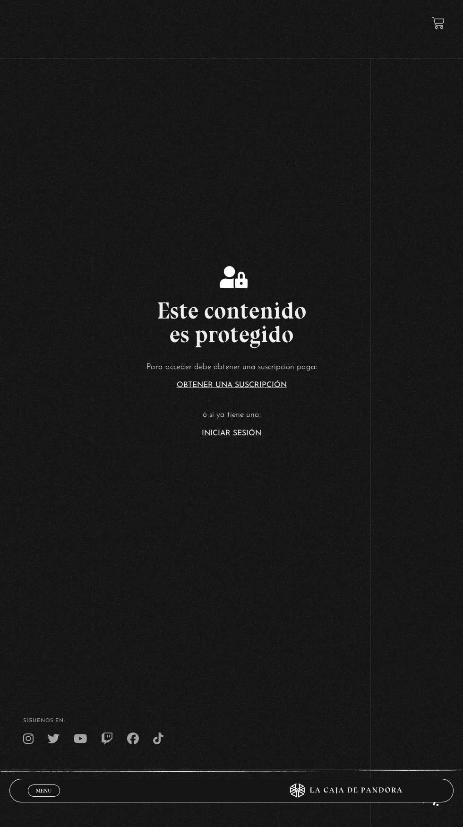
click at [257, 437] on link "Iniciar Sesión" at bounding box center [232, 433] width 60 height 8
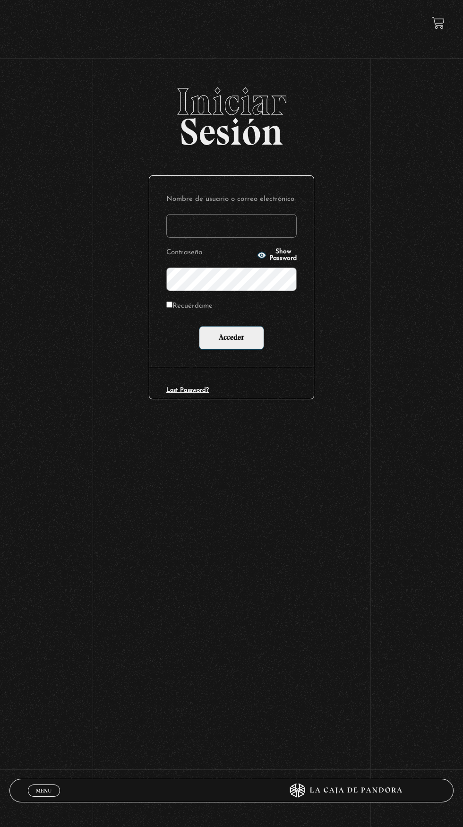
click at [262, 230] on input "Nombre de usuario o correo electrónico" at bounding box center [231, 226] width 130 height 24
type input "[EMAIL_ADDRESS][DOMAIN_NAME]"
click at [199, 326] on input "Acceder" at bounding box center [231, 338] width 65 height 24
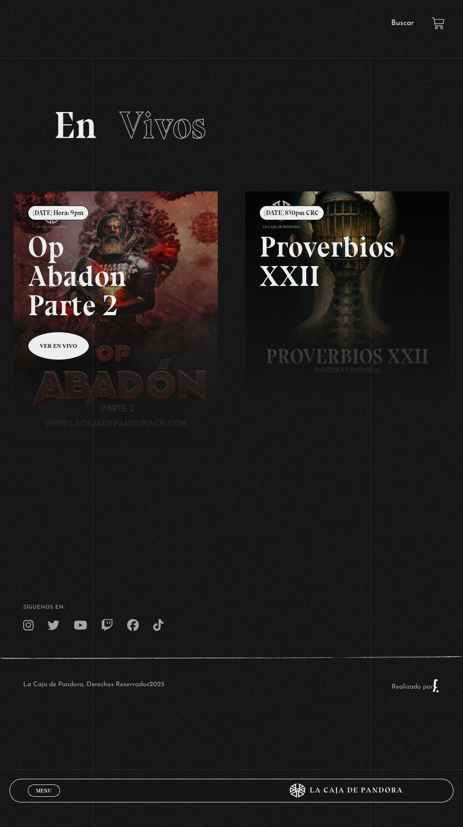
click at [412, 24] on link "Buscar" at bounding box center [402, 23] width 23 height 8
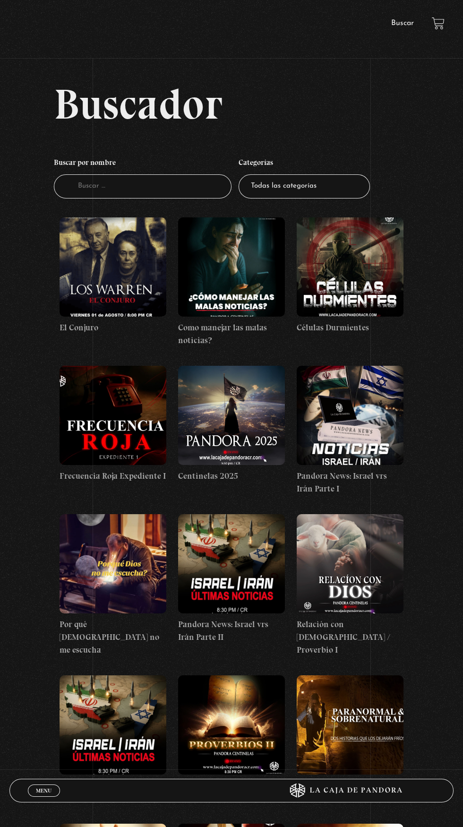
click at [329, 194] on select "Todas las categorías 11:11 Humanitario (1) Amo los [DATE] (2) Análisis de serie…" at bounding box center [304, 186] width 131 height 24
select select "series-y-peliculas"
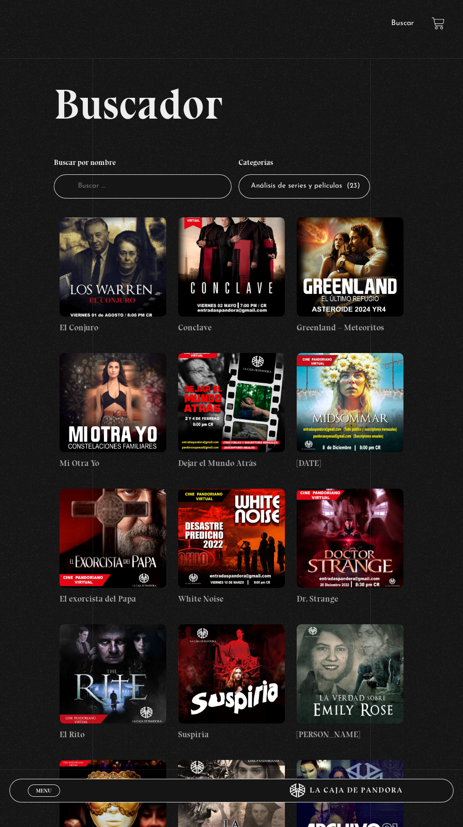
click at [134, 274] on figure at bounding box center [113, 266] width 107 height 99
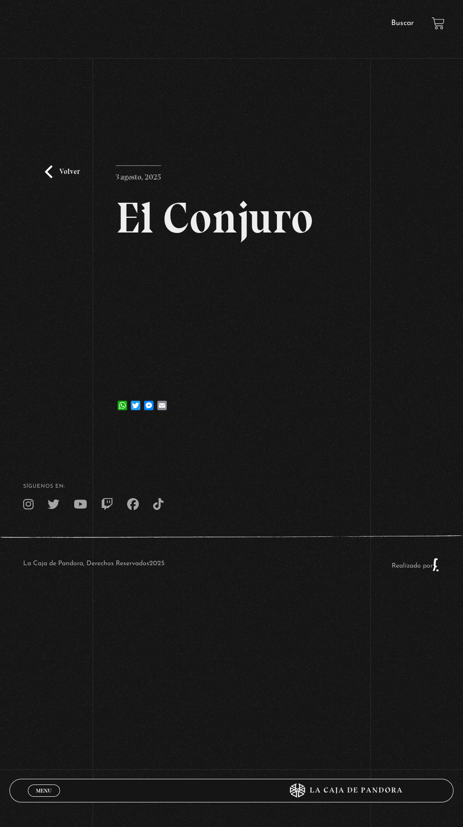
click at [350, 375] on div "Volver 3 agosto, 2025 El Conjuro WhatsApp Twitter Messenger Email" at bounding box center [231, 255] width 463 height 344
click at [352, 382] on div "Volver 3 agosto, 2025 El Conjuro WhatsApp Twitter Messenger Email" at bounding box center [231, 255] width 463 height 344
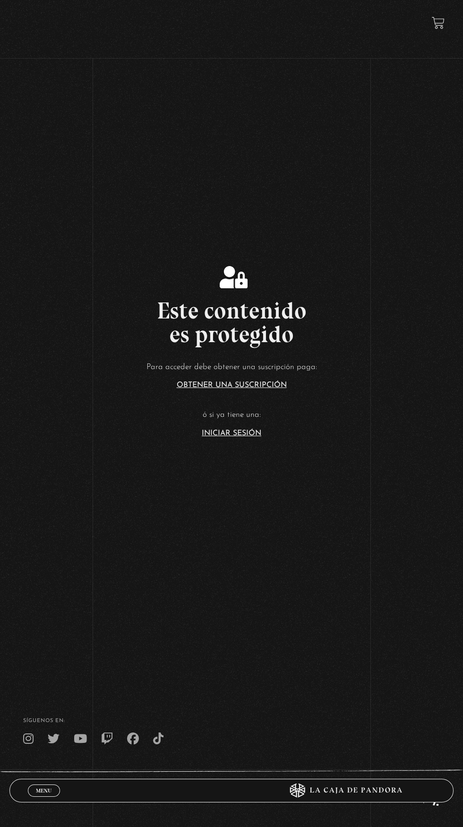
click at [252, 437] on link "Iniciar Sesión" at bounding box center [232, 433] width 60 height 8
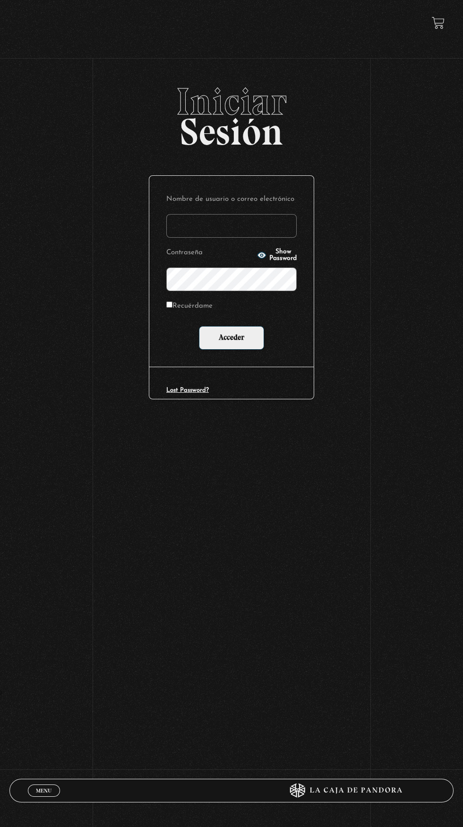
click at [246, 232] on input "Nombre de usuario o correo electrónico" at bounding box center [231, 226] width 130 height 24
type input "framirez.g88@gmail.com"
click at [199, 326] on input "Acceder" at bounding box center [231, 338] width 65 height 24
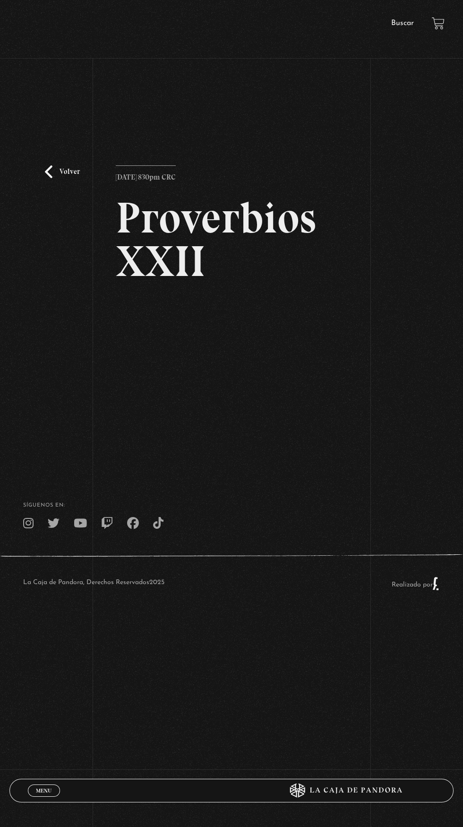
click at [399, 23] on link "Buscar" at bounding box center [402, 23] width 23 height 8
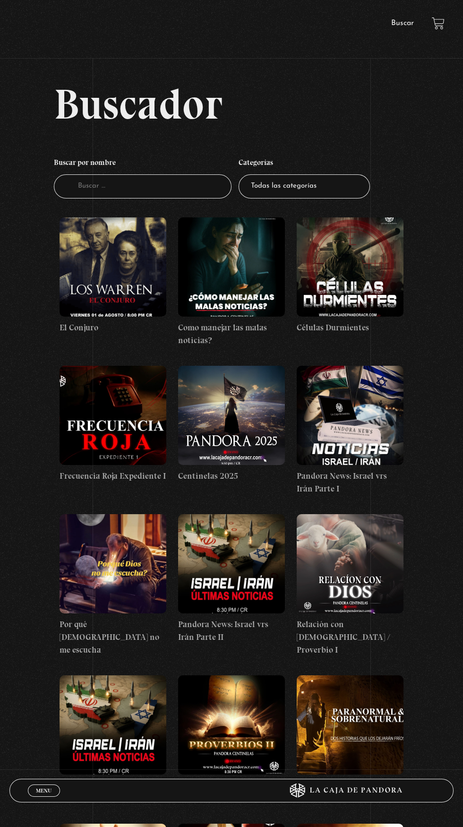
click at [110, 298] on figure at bounding box center [113, 266] width 107 height 99
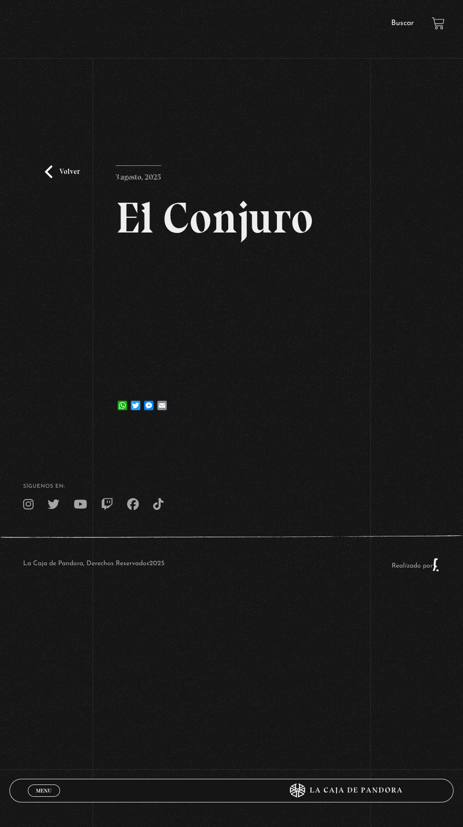
click at [347, 386] on div "Volver 3 agosto, 2025 El Conjuro WhatsApp Twitter Messenger Email" at bounding box center [231, 255] width 463 height 344
click at [350, 401] on div "Volver 3 agosto, 2025 El Conjuro WhatsApp Twitter Messenger Email" at bounding box center [231, 255] width 463 height 344
click at [356, 397] on div "Volver 3 agosto, 2025 El Conjuro WhatsApp Twitter Messenger Email" at bounding box center [231, 255] width 463 height 344
click at [382, 406] on div "Volver 3 agosto, 2025 El Conjuro WhatsApp Twitter Messenger Email" at bounding box center [231, 255] width 463 height 344
click at [352, 393] on div "Volver 3 agosto, 2025 El Conjuro WhatsApp Twitter Messenger Email" at bounding box center [231, 255] width 463 height 344
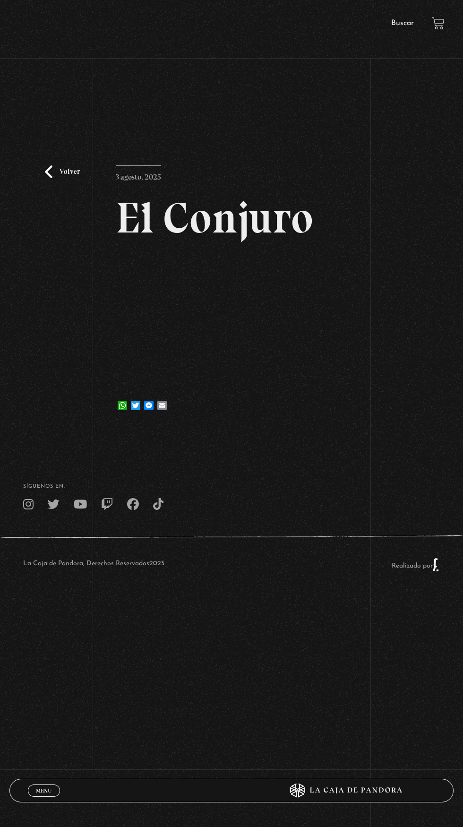
click at [343, 401] on article "3 agosto, 2025 El Conjuro WhatsApp Twitter Messenger Email" at bounding box center [231, 291] width 231 height 252
click at [349, 396] on div "Volver 3 agosto, 2025 El Conjuro WhatsApp Twitter Messenger Email" at bounding box center [231, 255] width 463 height 344
click at [352, 376] on div "Volver 3 agosto, 2025 El Conjuro WhatsApp Twitter Messenger Email" at bounding box center [231, 255] width 463 height 344
click at [362, 377] on div "Volver 3 agosto, 2025 El Conjuro WhatsApp Twitter Messenger Email" at bounding box center [231, 255] width 463 height 344
click at [401, 427] on div "Volver 3 agosto, 2025 El Conjuro WhatsApp Twitter Messenger Email" at bounding box center [231, 255] width 463 height 344
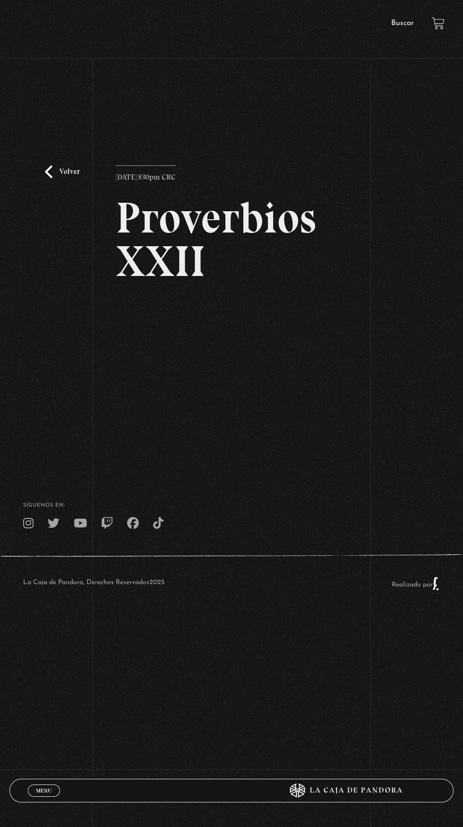
click at [406, 23] on link "Buscar" at bounding box center [402, 23] width 23 height 8
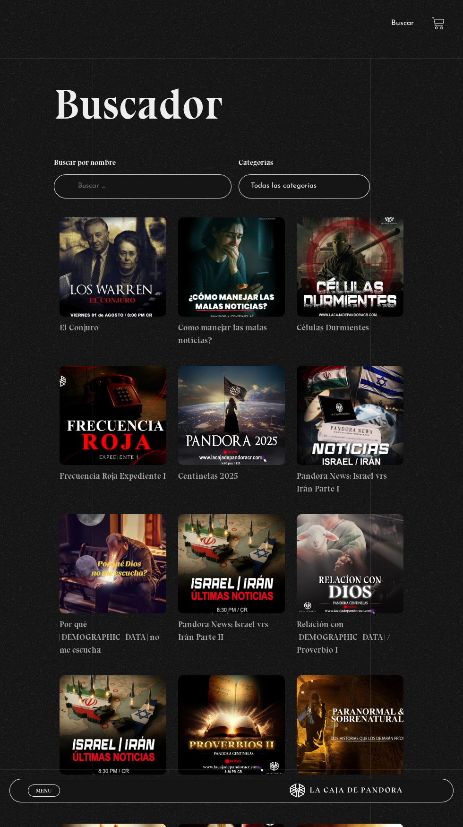
click at [123, 289] on figure at bounding box center [113, 266] width 107 height 99
